Goal: Information Seeking & Learning: Learn about a topic

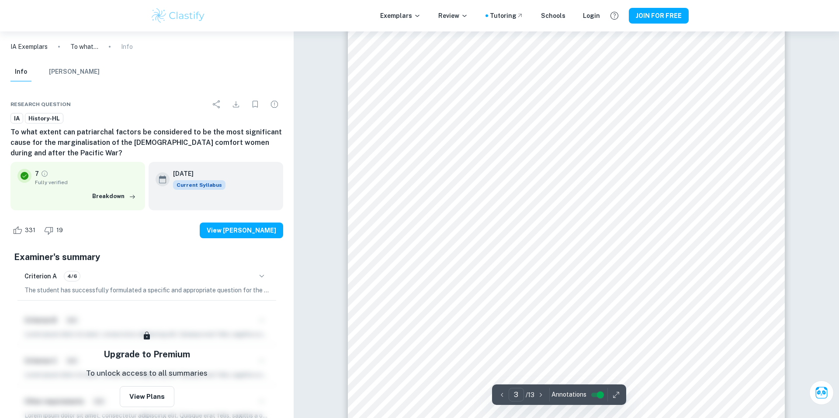
scroll to position [1446, 0]
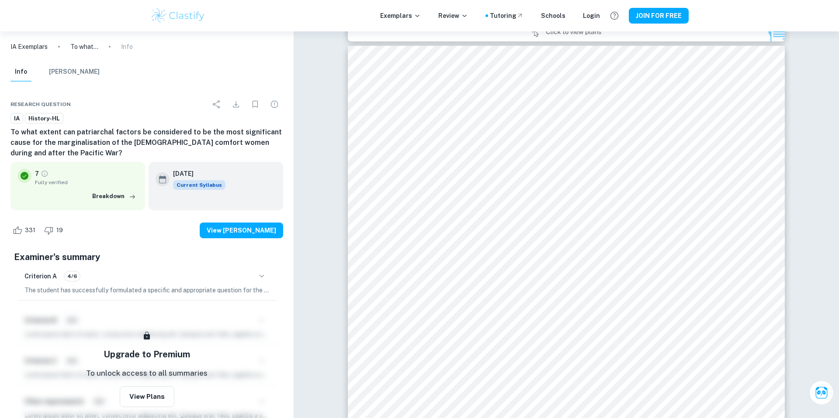
drag, startPoint x: 262, startPoint y: 81, endPoint x: 206, endPoint y: 71, distance: 57.2
click at [206, 71] on div "Info Mark Scheme" at bounding box center [146, 73] width 287 height 23
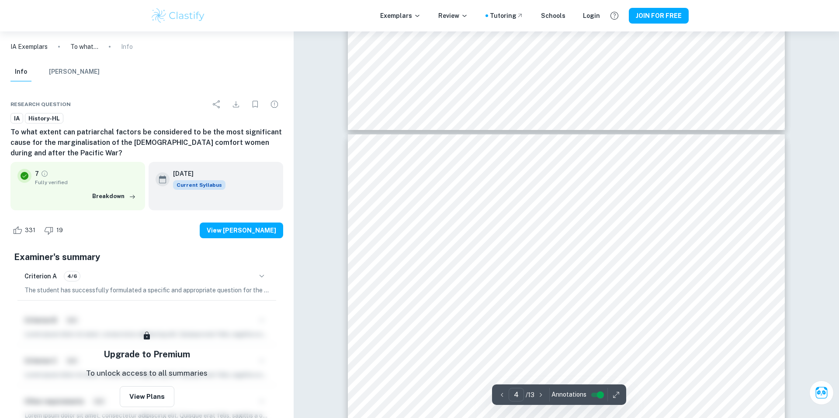
scroll to position [1916, 0]
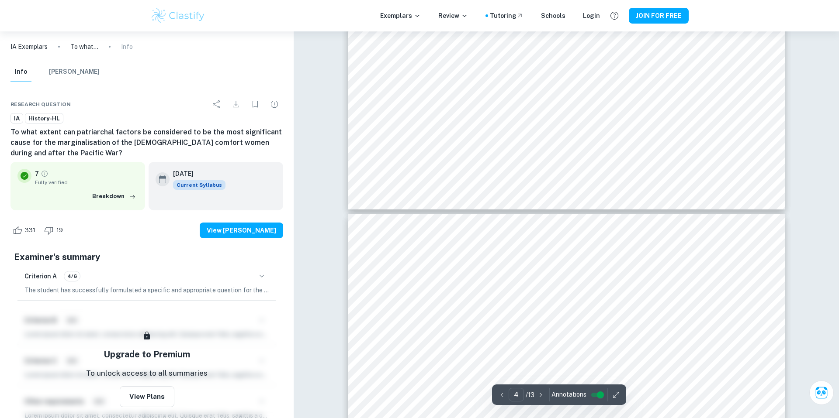
type input "5"
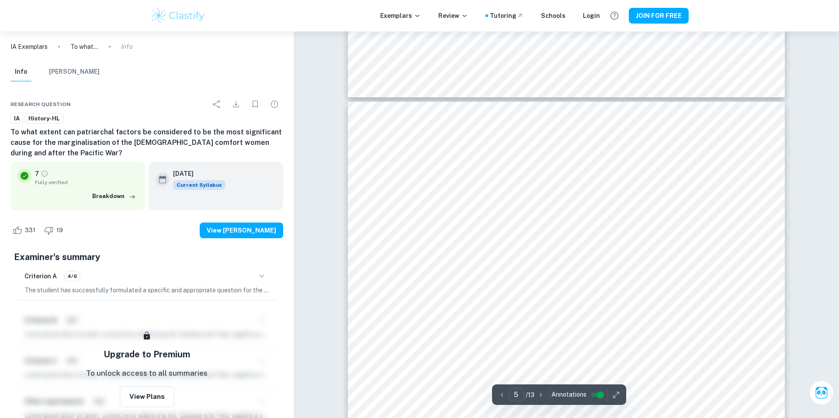
scroll to position [2576, 0]
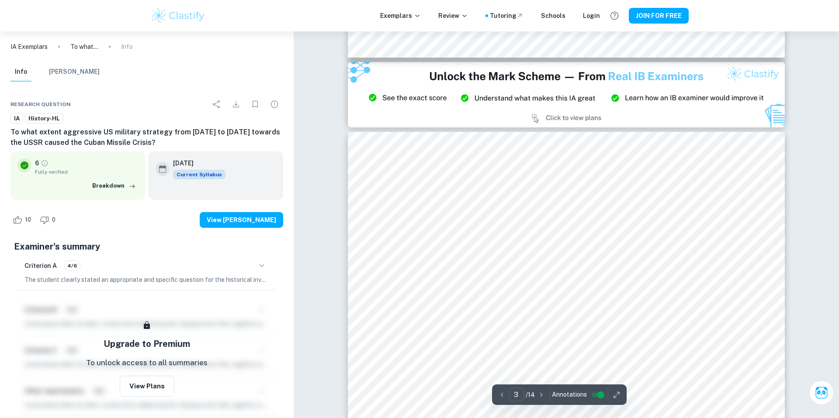
scroll to position [1291, 0]
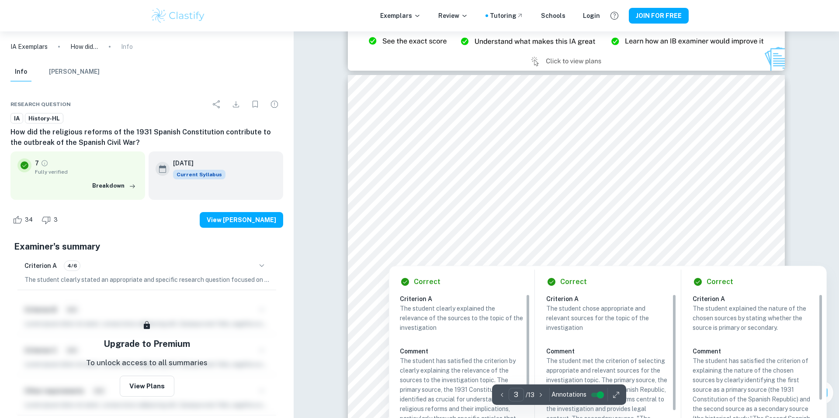
scroll to position [1346, 0]
